Goal: Transaction & Acquisition: Purchase product/service

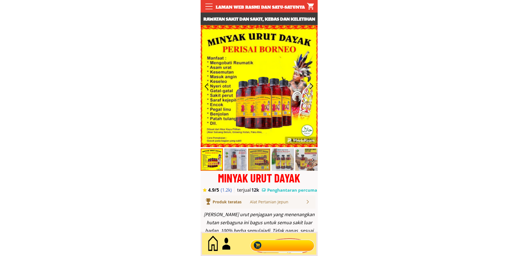
click at [267, 245] on div at bounding box center [281, 244] width 67 height 18
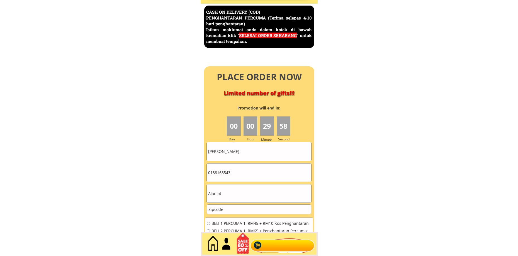
scroll to position [2417, 0]
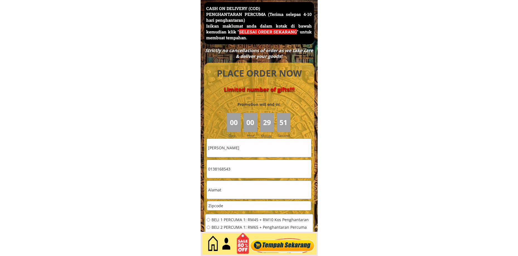
click at [248, 148] on input "Sebastian Sujang" at bounding box center [259, 148] width 104 height 18
paste input "[PERSON_NAME]"
type input "[PERSON_NAME]"
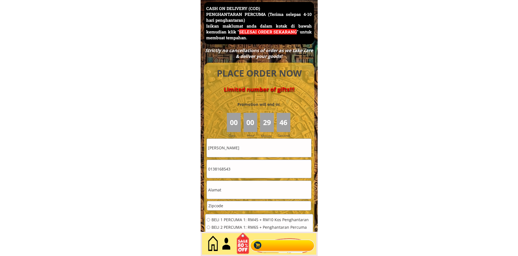
click at [247, 169] on input "0138168543" at bounding box center [259, 169] width 104 height 18
paste input "121887284"
type input "01121887284"
click at [232, 193] on input "text" at bounding box center [259, 190] width 104 height 18
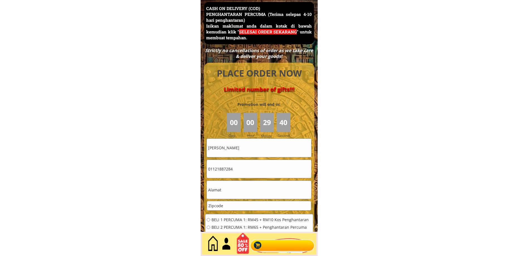
click at [232, 192] on input "text" at bounding box center [259, 190] width 104 height 18
paste input "bengkel seri sembilan , batu 8 mambau,70300 seremban, negeri sembilan"
type input "bengkel seri sembilan , batu 8 mambau,70300 seremban, negeri sembilan"
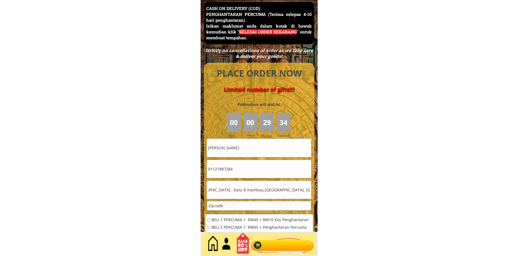
click at [253, 192] on input "bengkel seri sembilan , batu 8 mambau,70300 seremban, negeri sembilan" at bounding box center [259, 190] width 104 height 18
drag, startPoint x: 233, startPoint y: 208, endPoint x: 165, endPoint y: 218, distance: 69.1
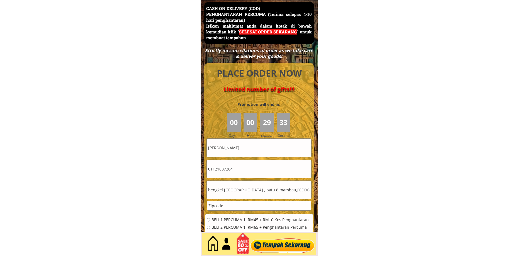
paste input "70300"
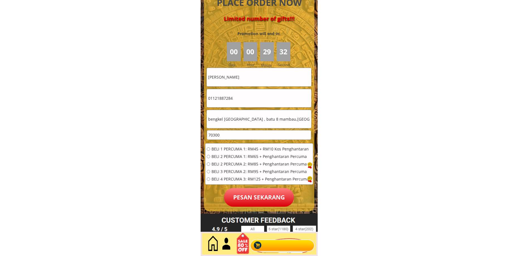
scroll to position [2510, 0]
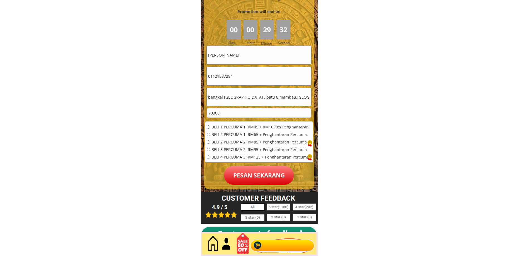
type input "70300"
click at [218, 129] on span "BELI 1 PERCUMA 1: RM45 + RM10 Kos Penghantaran" at bounding box center [259, 127] width 97 height 4
radio input "true"
click at [257, 178] on p "Pesan sekarang" at bounding box center [259, 175] width 70 height 19
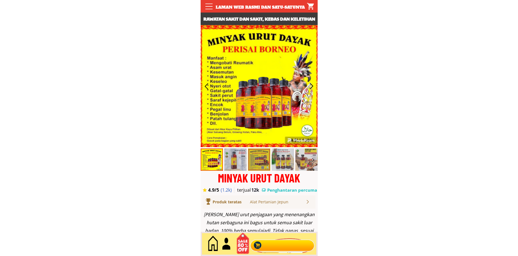
click at [280, 235] on div at bounding box center [281, 244] width 67 height 18
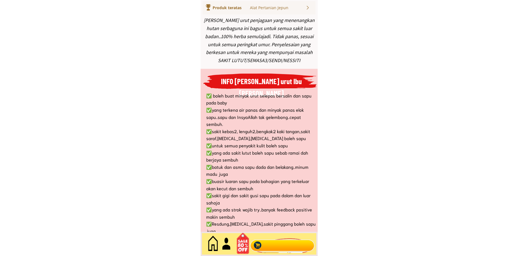
click at [283, 243] on div at bounding box center [281, 244] width 67 height 18
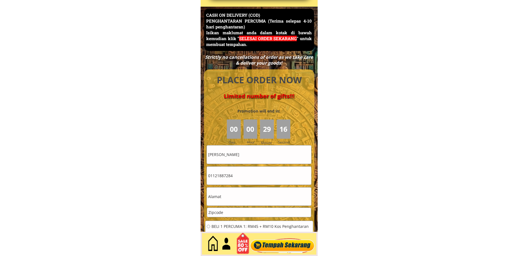
scroll to position [2417, 0]
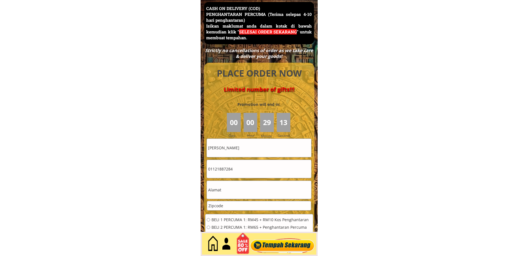
click at [252, 155] on input "[PERSON_NAME]" at bounding box center [259, 148] width 104 height 18
paste input "[PERSON_NAME] habit@shahid"
type input "[PERSON_NAME] habit@shahid"
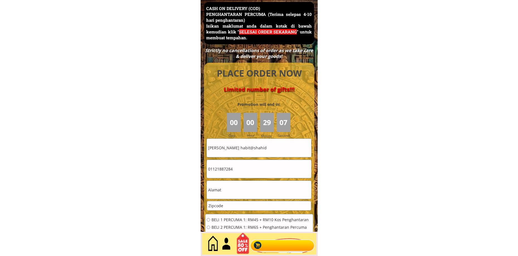
click at [233, 191] on input "text" at bounding box center [259, 190] width 104 height 18
paste input "1485 berangan sembilan Machang Bubok"
type input "1485 berangan sembilan Machang Bubok"
click at [235, 204] on input "number" at bounding box center [259, 205] width 104 height 9
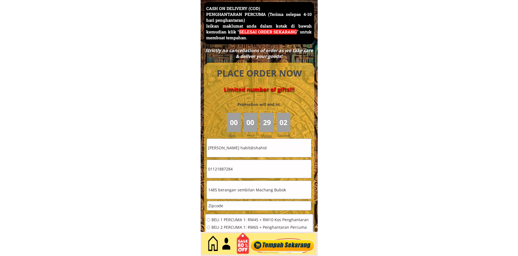
paste input "14020"
type input "14020"
click at [237, 197] on input "1485 berangan sembilan Machang Bubok" at bounding box center [259, 190] width 104 height 18
click at [234, 174] on input "01121887284" at bounding box center [259, 169] width 104 height 18
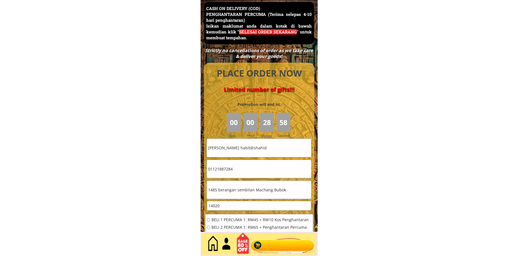
click at [234, 174] on input "01121887284" at bounding box center [259, 169] width 104 height 18
paste input "74794607"
type input "0174794607"
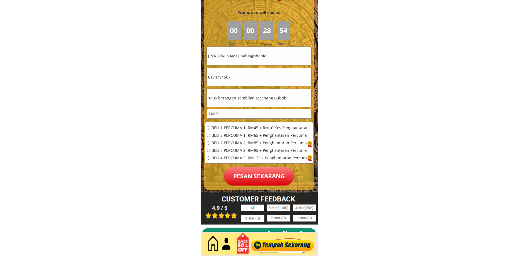
scroll to position [2510, 0]
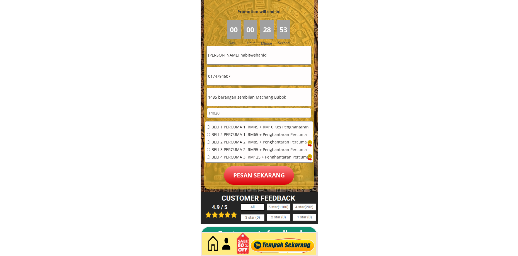
click at [217, 126] on span "BELI 1 PERCUMA 1: RM45 + RM10 Kos Penghantaran" at bounding box center [259, 127] width 97 height 4
radio input "true"
click at [274, 172] on p "Pesan sekarang" at bounding box center [259, 175] width 70 height 19
